Goal: Complete application form

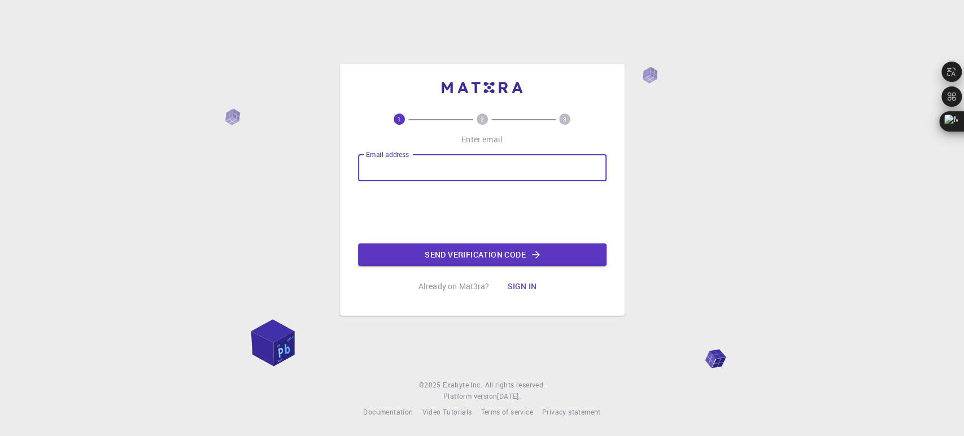
type input "[EMAIL_ADDRESS][DOMAIN_NAME]"
click at [503, 251] on button "Send verification code" at bounding box center [482, 254] width 248 height 23
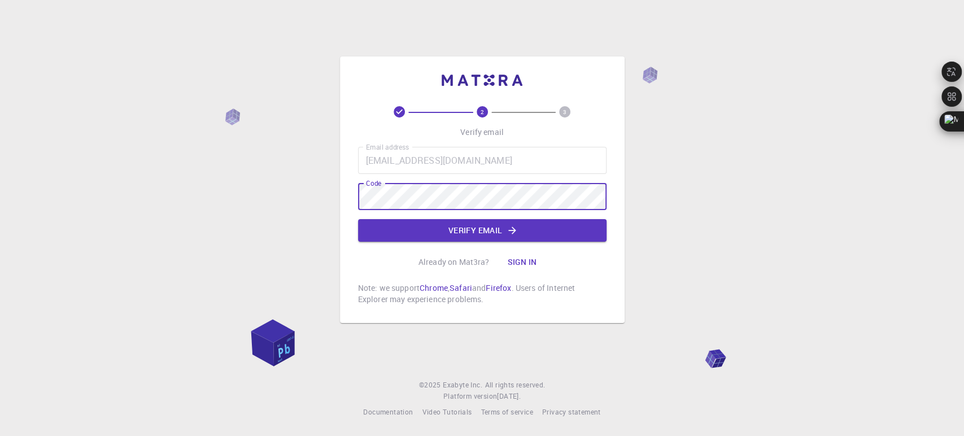
click at [454, 243] on div "2 3 Verify email Email address [EMAIL_ADDRESS][DOMAIN_NAME] Email address Code …" at bounding box center [482, 205] width 248 height 199
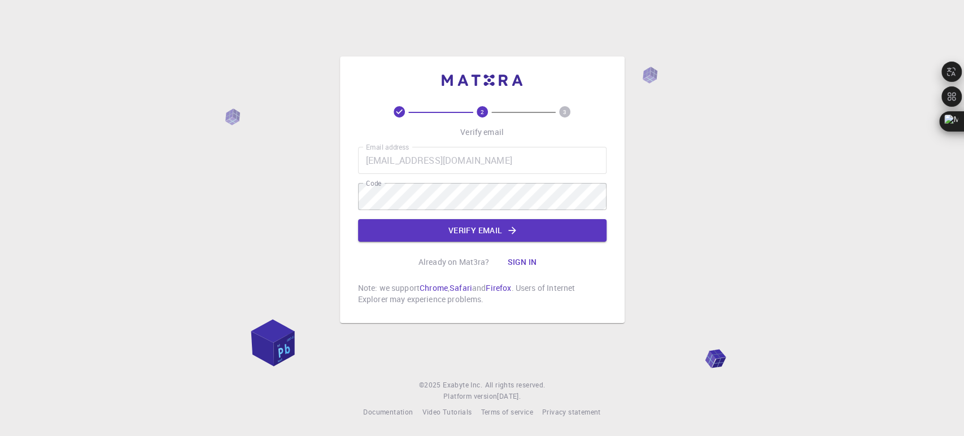
click at [358, 219] on button "Verify email" at bounding box center [482, 230] width 248 height 23
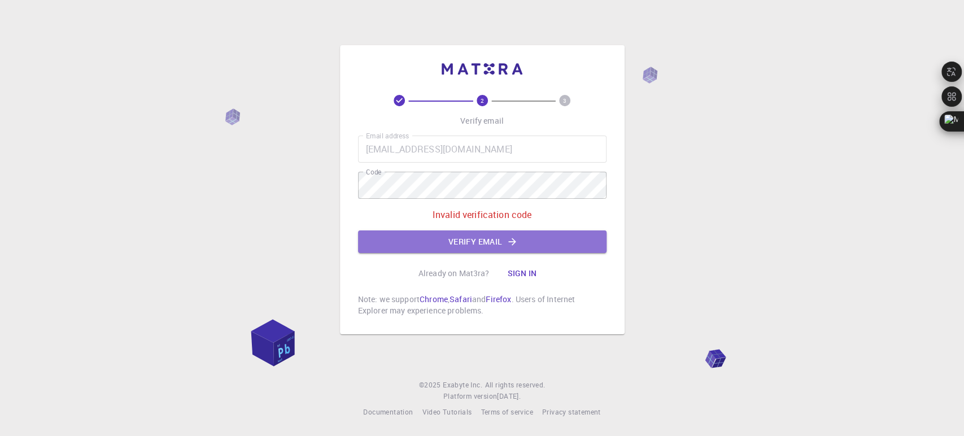
click at [504, 237] on button "Verify email" at bounding box center [482, 241] width 248 height 23
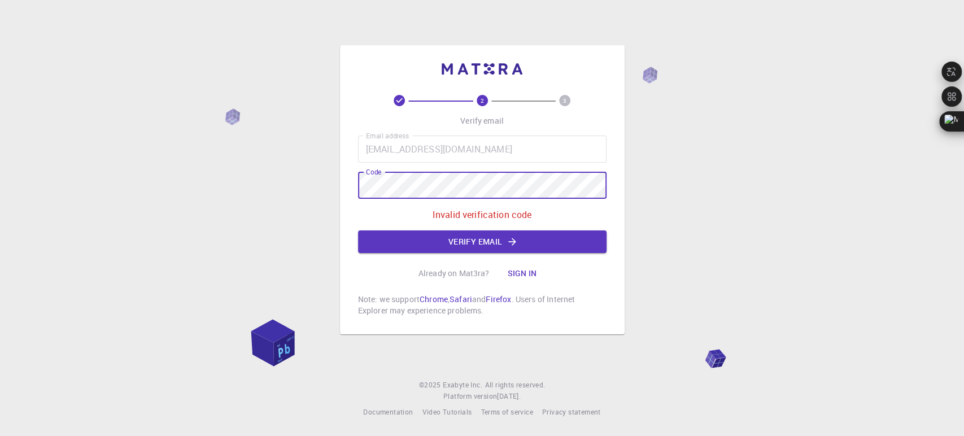
click at [352, 190] on div "2 3 Verify email Email address [EMAIL_ADDRESS][DOMAIN_NAME] Email address Code …" at bounding box center [482, 189] width 285 height 289
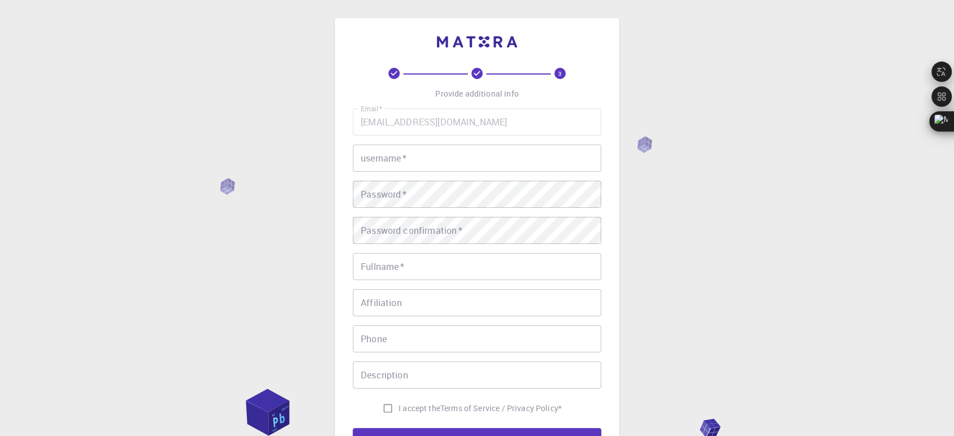
drag, startPoint x: 514, startPoint y: 157, endPoint x: 520, endPoint y: 153, distance: 7.4
click at [515, 156] on input "username   *" at bounding box center [477, 158] width 248 height 27
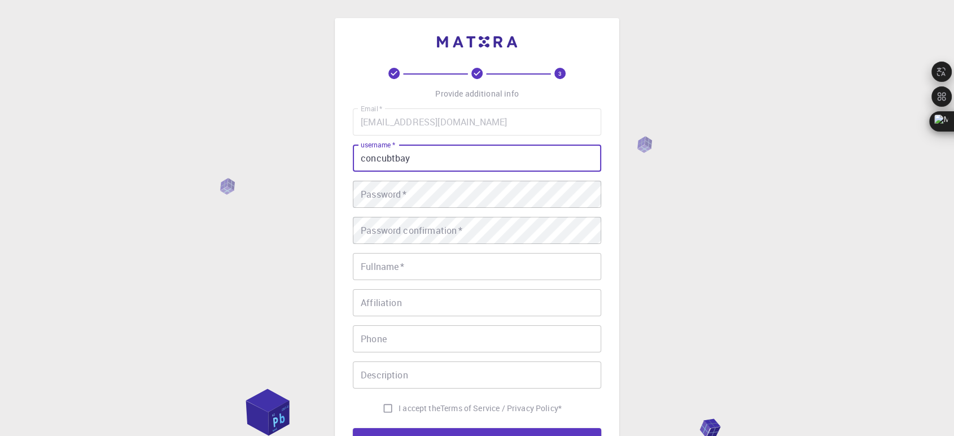
type input "concubtbay"
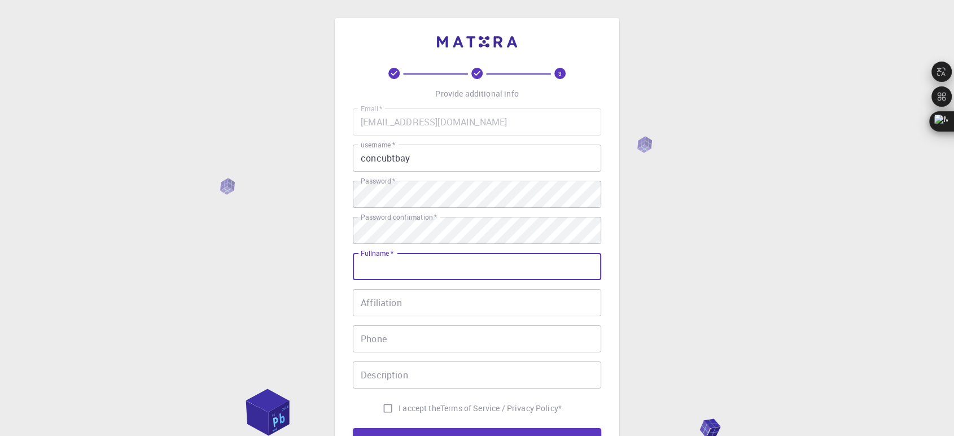
click at [435, 265] on input "Fullname   *" at bounding box center [477, 266] width 248 height 27
type input "[PERSON_NAME] Việt [PERSON_NAME]"
click at [441, 308] on input "Affiliation" at bounding box center [477, 302] width 248 height 27
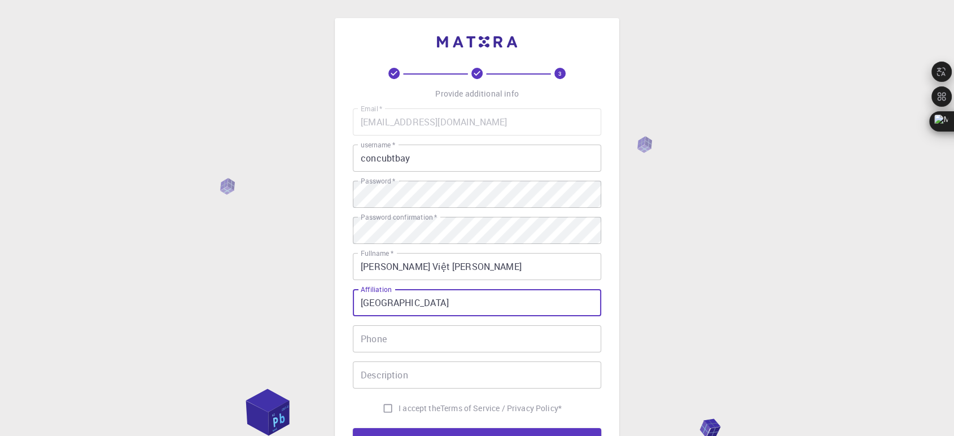
type input "[GEOGRAPHIC_DATA]"
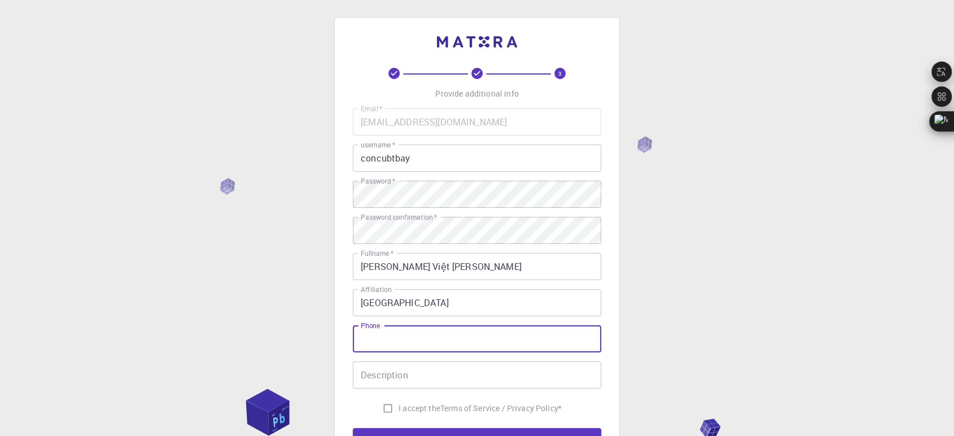
click at [430, 332] on input "Phone" at bounding box center [477, 338] width 248 height 27
type input "1"
type input "0389774388"
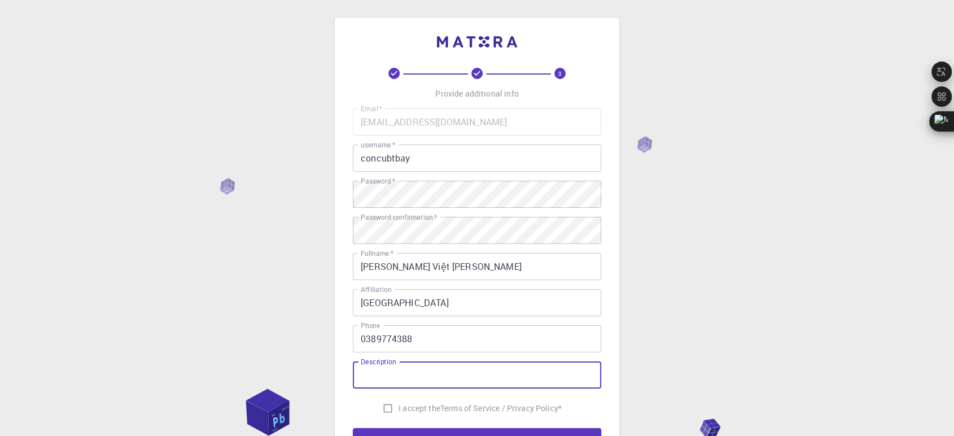
click at [420, 377] on input "Description" at bounding box center [477, 374] width 248 height 27
type input "qưe"
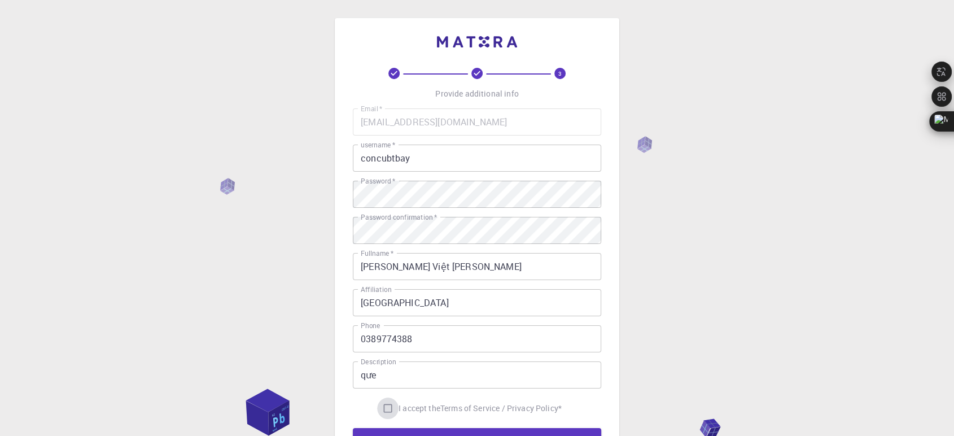
click at [384, 406] on input "I accept the Terms of Service / Privacy Policy *" at bounding box center [387, 407] width 21 height 21
checkbox input "true"
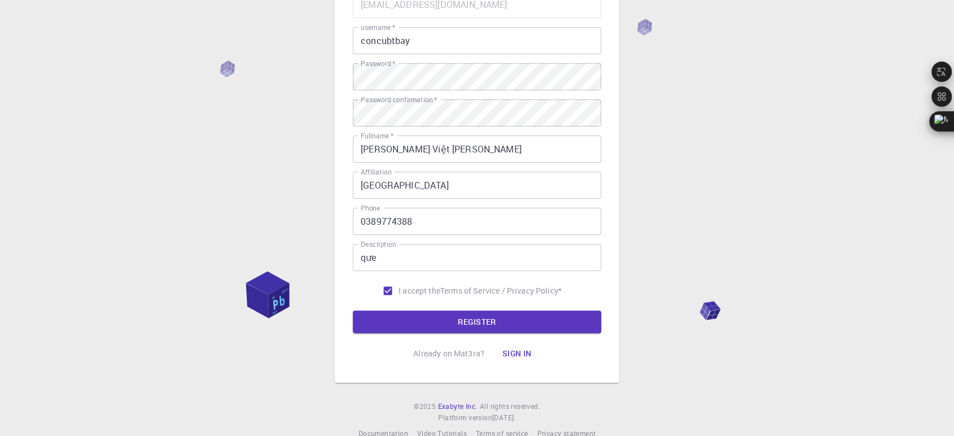
scroll to position [138, 0]
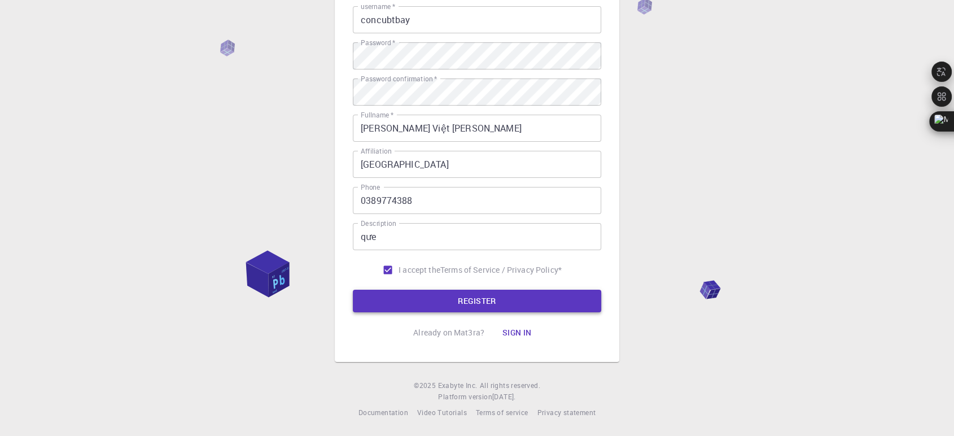
click at [475, 309] on button "REGISTER" at bounding box center [477, 301] width 248 height 23
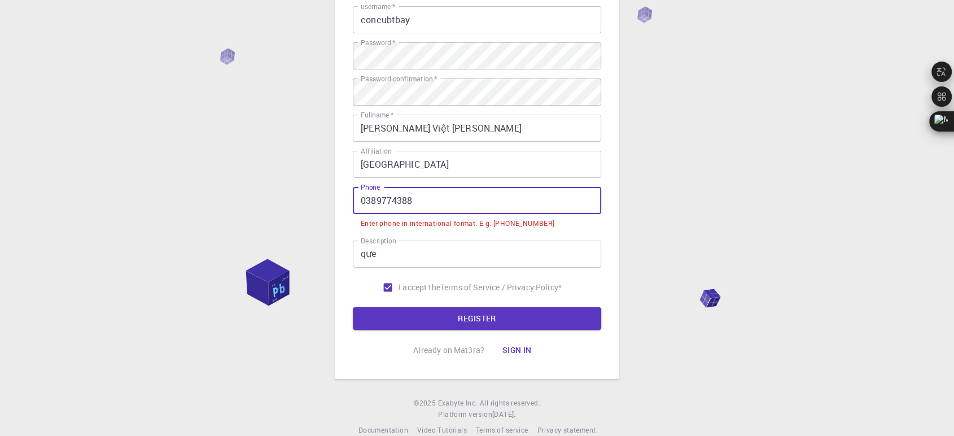
drag, startPoint x: 425, startPoint y: 192, endPoint x: 266, endPoint y: 202, distance: 158.4
click at [266, 202] on div "3 Provide additional info Email   * [EMAIL_ADDRESS][DOMAIN_NAME] Email   * user…" at bounding box center [477, 158] width 954 height 592
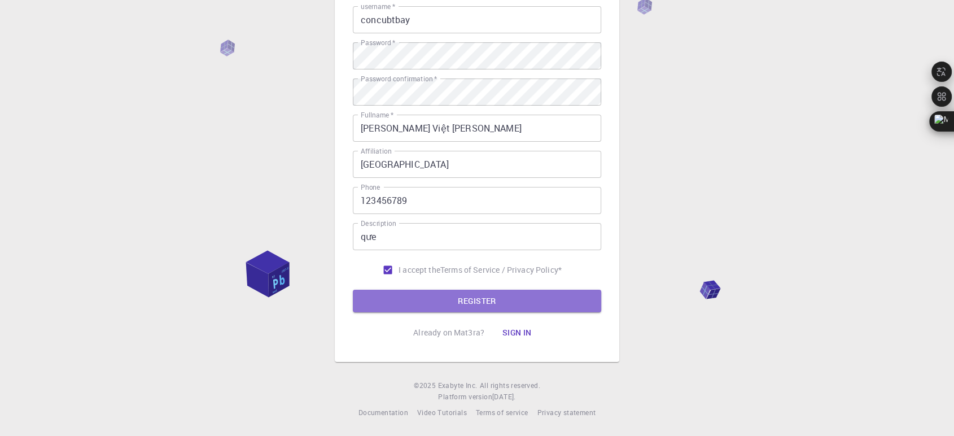
click at [541, 303] on button "REGISTER" at bounding box center [477, 301] width 248 height 23
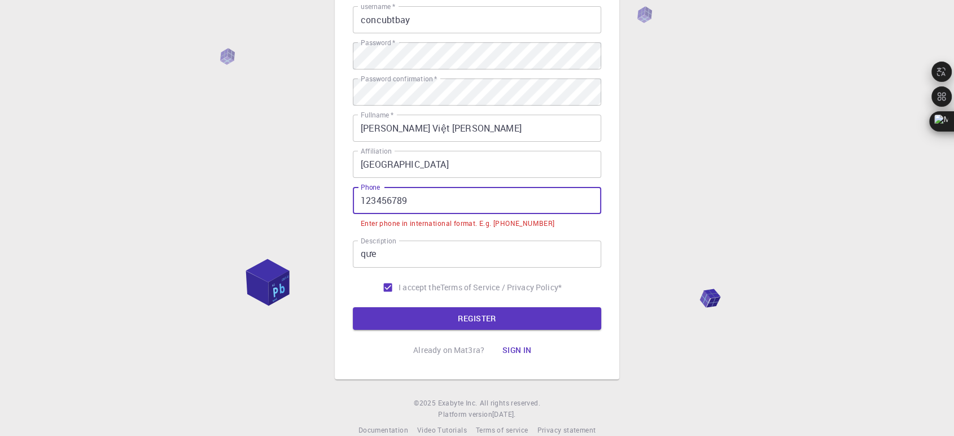
drag, startPoint x: 391, startPoint y: 189, endPoint x: 323, endPoint y: 190, distance: 68.3
click at [323, 190] on div "3 Provide additional info Email   * [EMAIL_ADDRESS][DOMAIN_NAME] Email   * user…" at bounding box center [477, 158] width 954 height 592
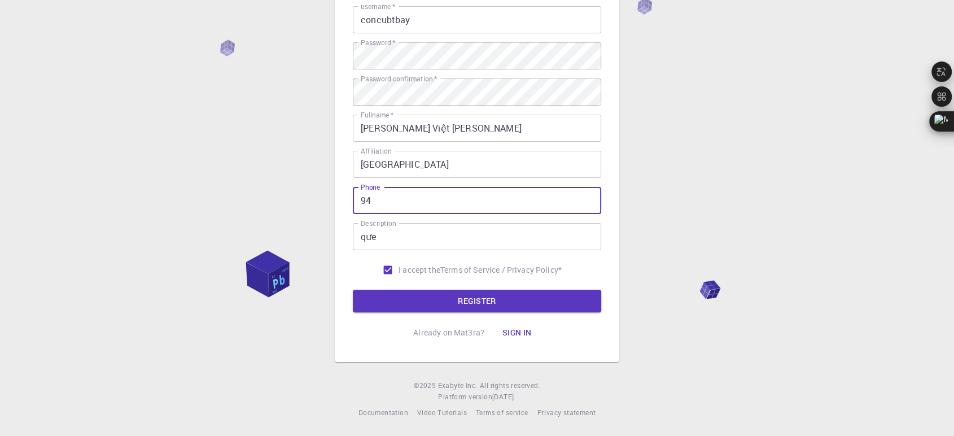
type input "9"
click at [353, 290] on button "REGISTER" at bounding box center [477, 301] width 248 height 23
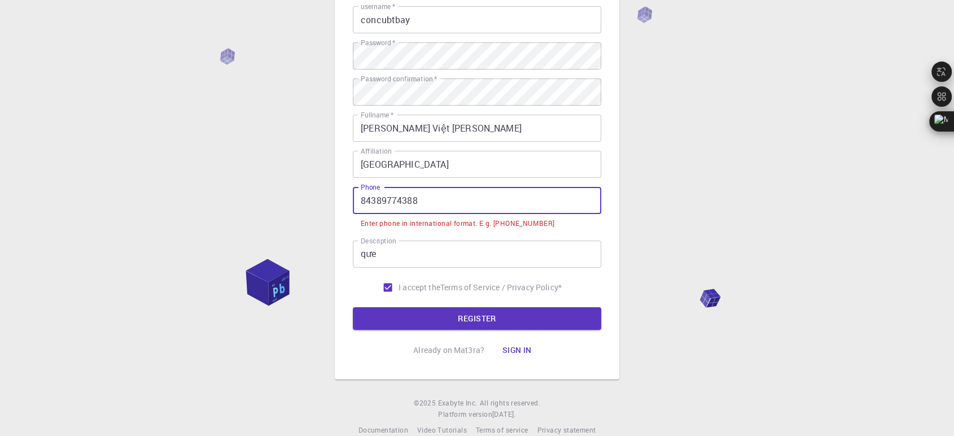
drag, startPoint x: 370, startPoint y: 200, endPoint x: 376, endPoint y: 196, distance: 6.9
click at [370, 200] on input "84389774388" at bounding box center [477, 200] width 248 height 27
click at [378, 196] on input "84389774388" at bounding box center [477, 200] width 248 height 27
click at [379, 199] on input "84389774388" at bounding box center [477, 200] width 248 height 27
click at [373, 199] on input "84389774388" at bounding box center [477, 200] width 248 height 27
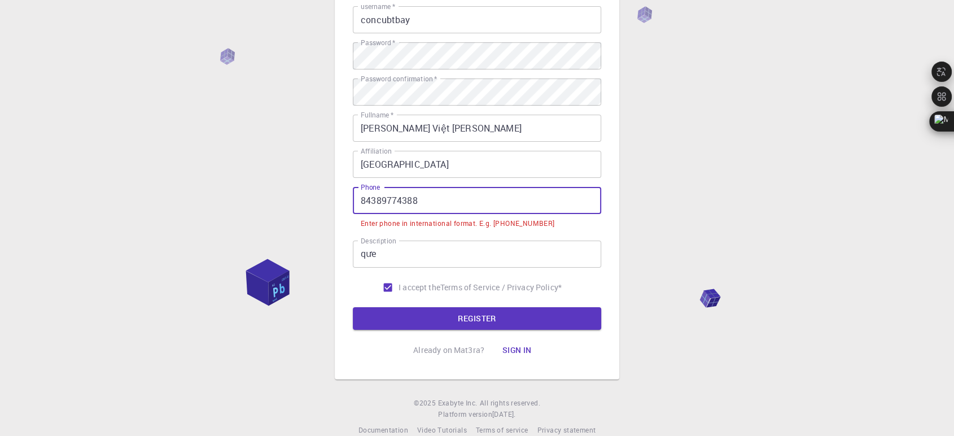
click at [375, 198] on input "84389774388" at bounding box center [477, 200] width 248 height 27
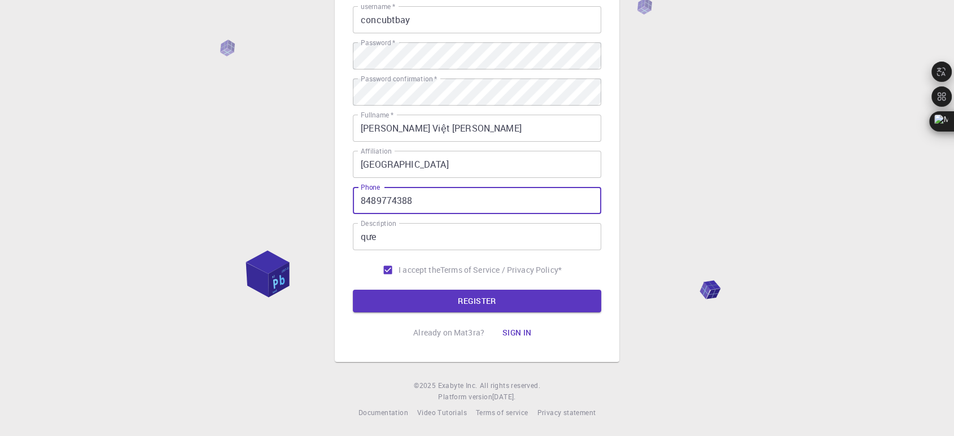
click at [353, 290] on button "REGISTER" at bounding box center [477, 301] width 248 height 23
type input "840389774388"
click at [423, 295] on button "REGISTER" at bounding box center [477, 301] width 248 height 23
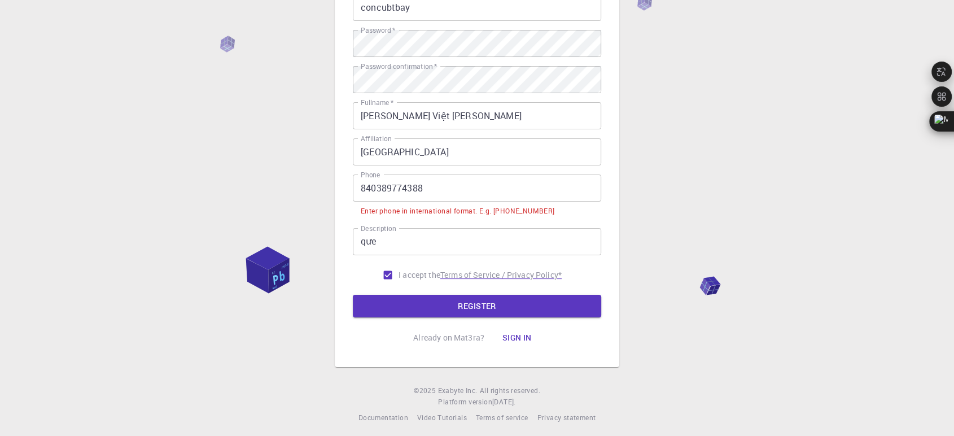
scroll to position [156, 0]
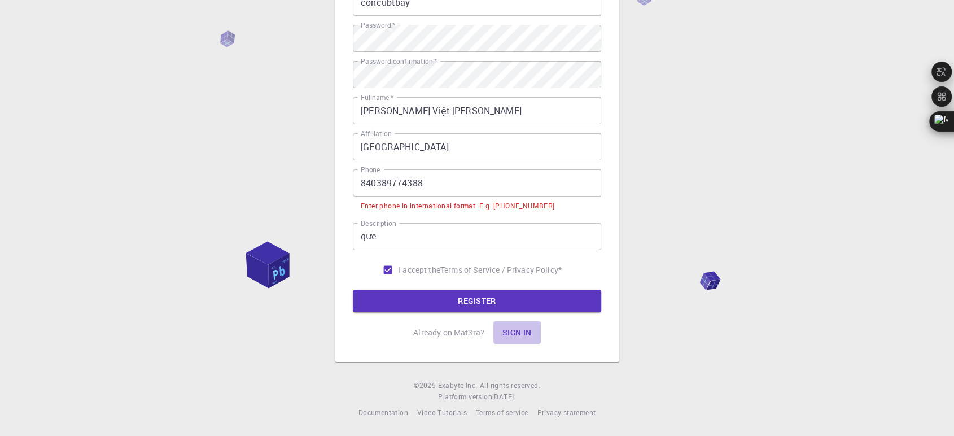
click at [523, 330] on button "Sign in" at bounding box center [516, 332] width 47 height 23
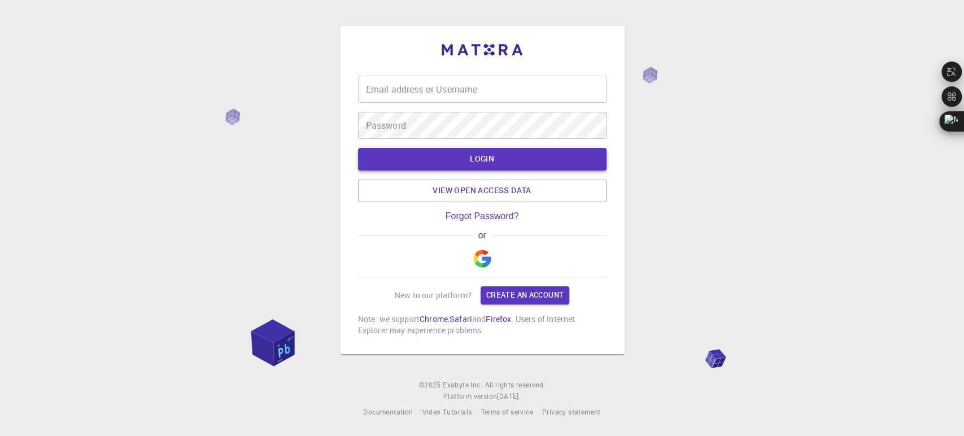
click at [528, 158] on button "LOGIN" at bounding box center [482, 159] width 248 height 23
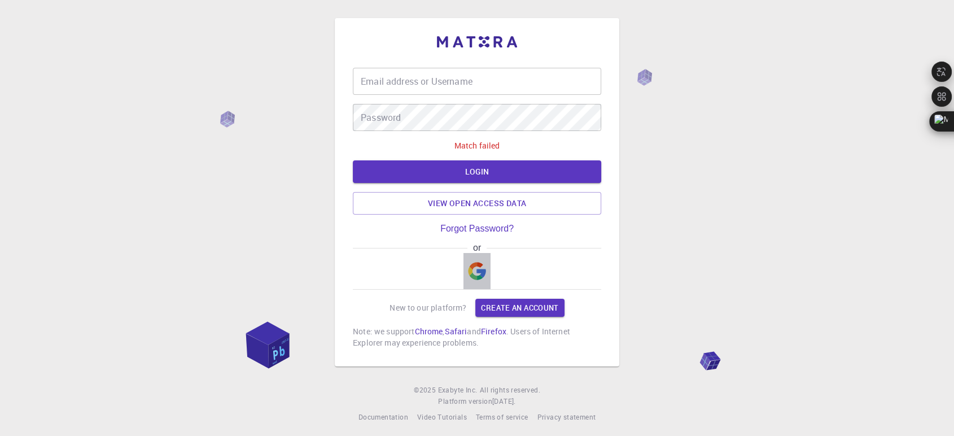
click at [478, 274] on img "button" at bounding box center [477, 271] width 18 height 18
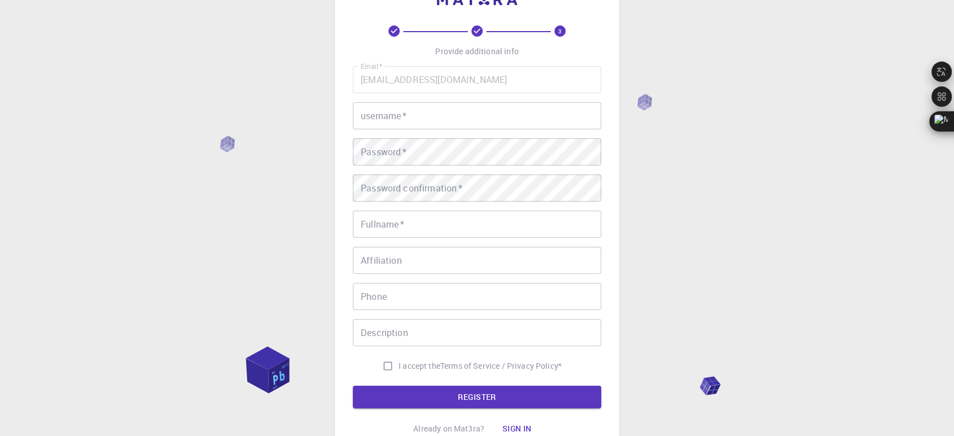
scroll to position [138, 0]
